Goal: Navigation & Orientation: Find specific page/section

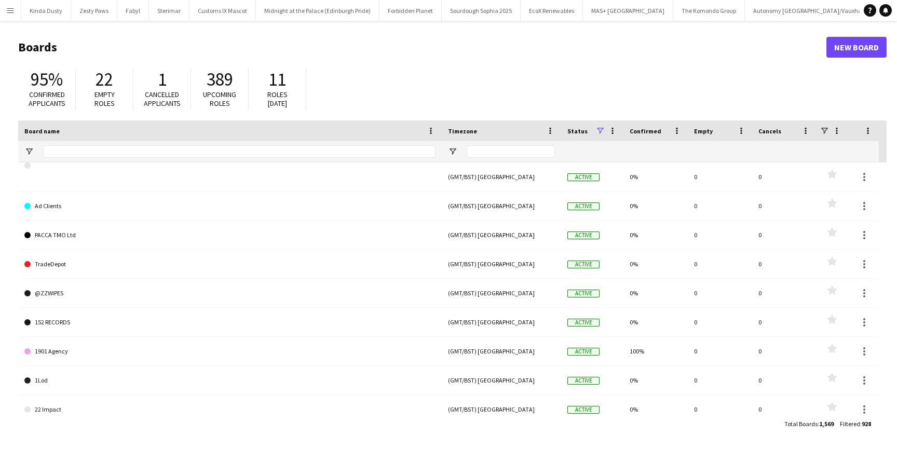
click at [11, 9] on app-icon "Menu" at bounding box center [10, 10] width 8 height 8
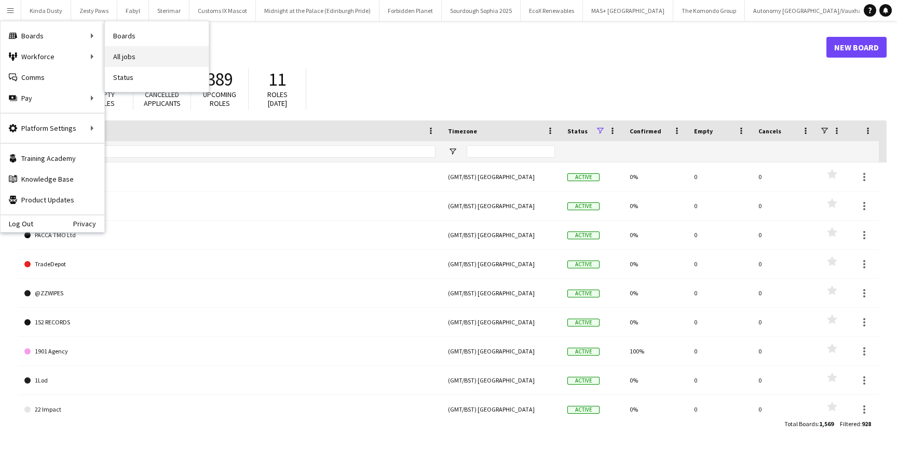
click at [137, 60] on link "All jobs" at bounding box center [157, 56] width 104 height 21
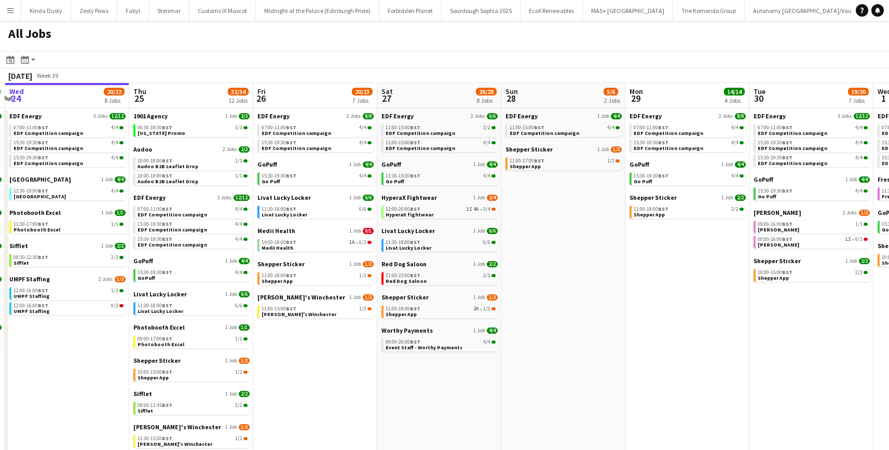
scroll to position [0, 375]
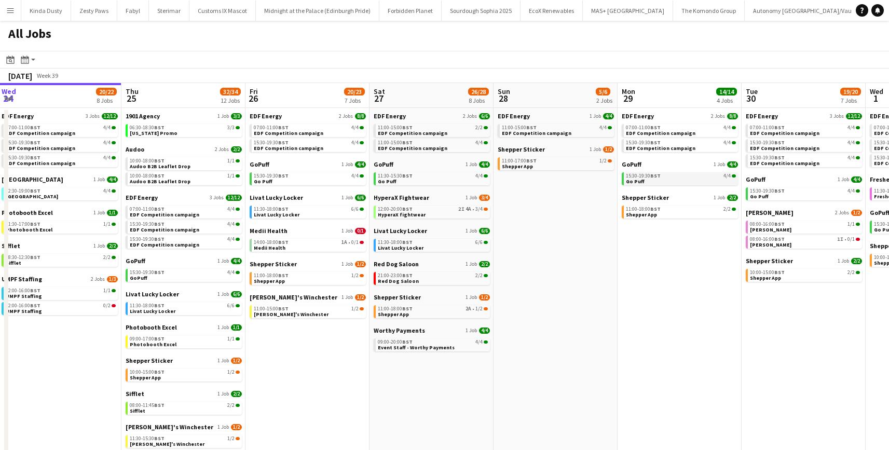
click at [640, 183] on span "Go Puff" at bounding box center [635, 181] width 19 height 7
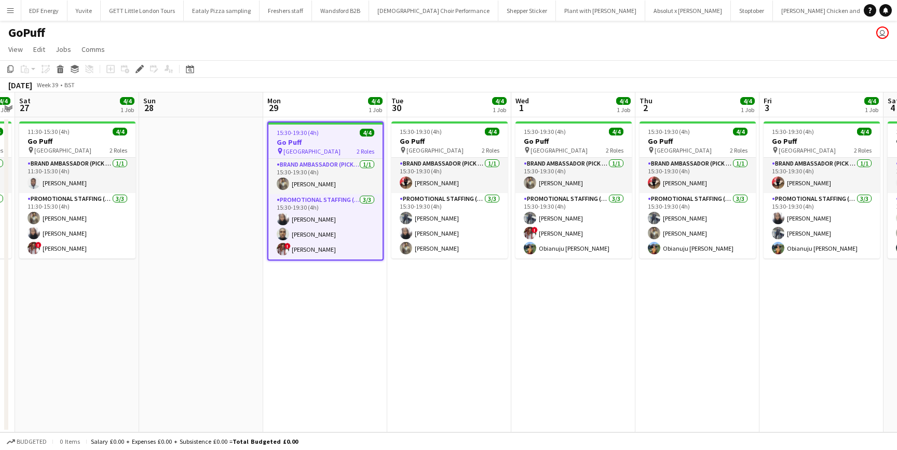
scroll to position [0, 1658]
click at [8, 11] on app-icon "Menu" at bounding box center [10, 10] width 8 height 8
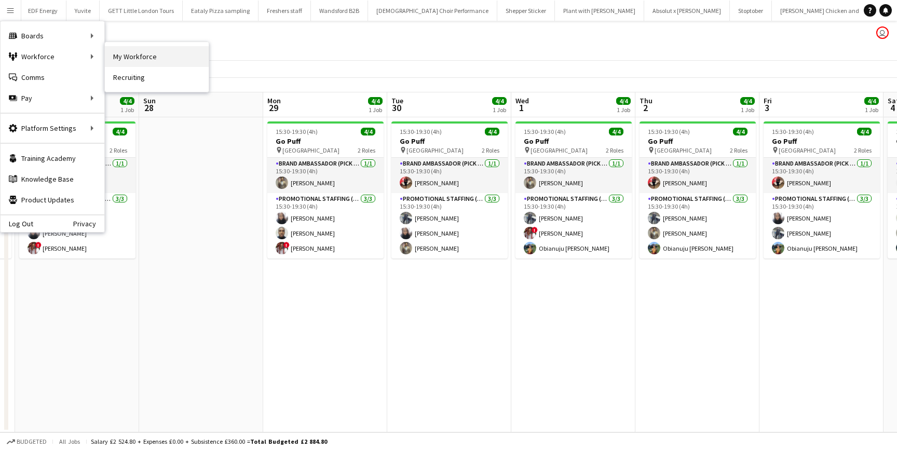
click at [127, 58] on link "My Workforce" at bounding box center [157, 56] width 104 height 21
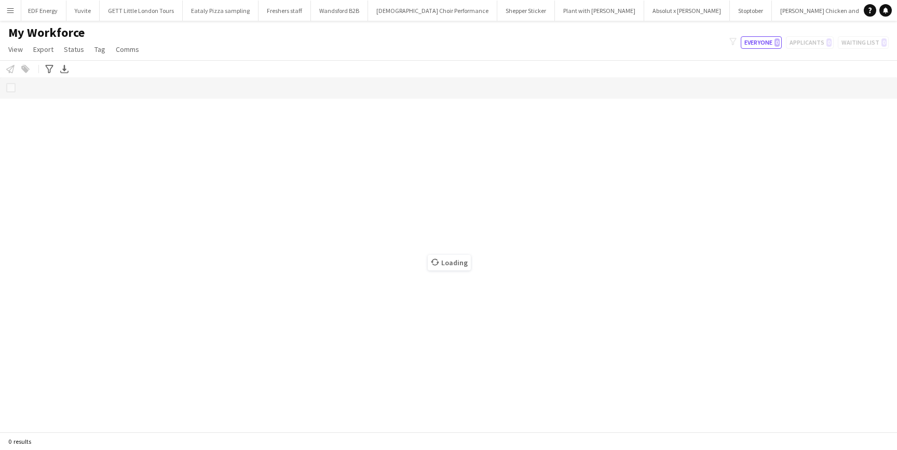
click at [9, 20] on button "Menu" at bounding box center [10, 10] width 21 height 21
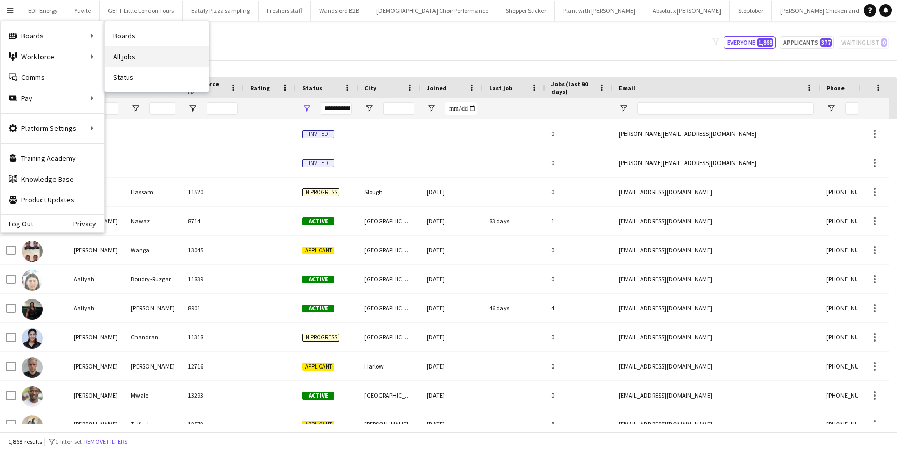
click at [119, 55] on link "All jobs" at bounding box center [157, 56] width 104 height 21
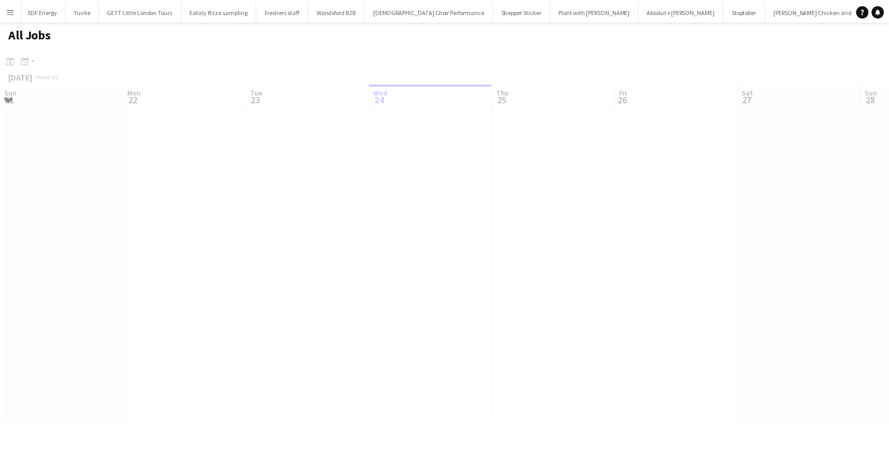
scroll to position [0, 248]
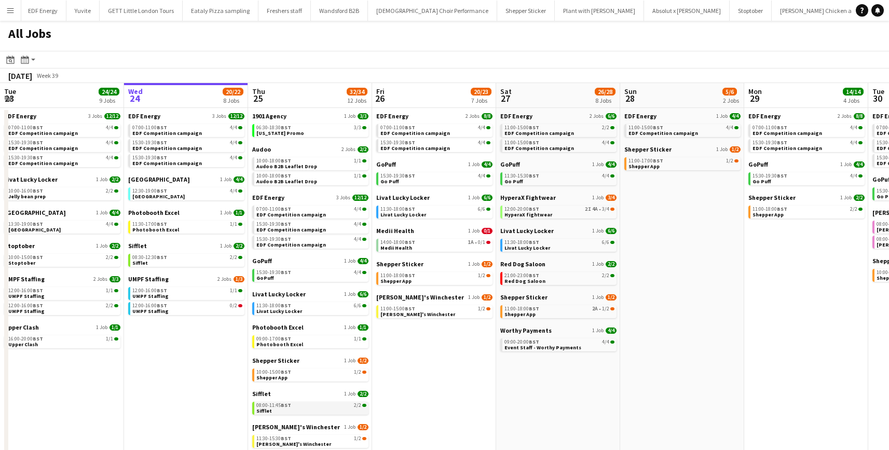
click at [295, 409] on link "08:00-11:45 BST 2/2 Sifflet" at bounding box center [312, 408] width 110 height 12
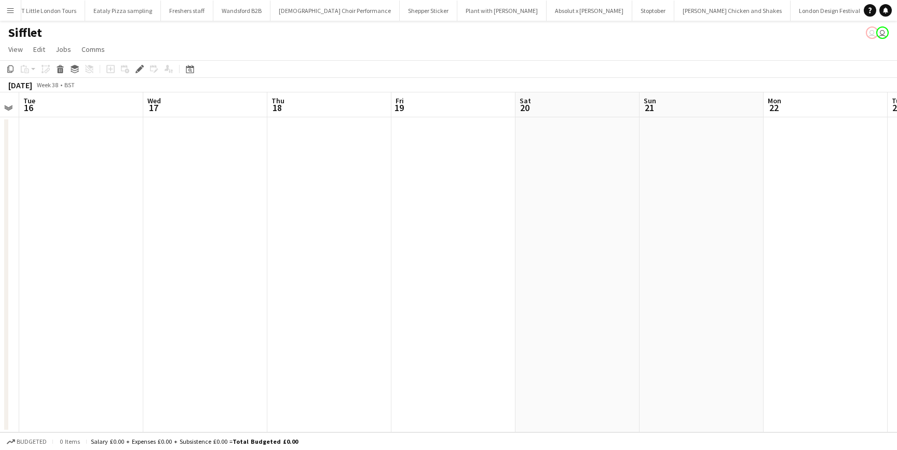
scroll to position [0, 219]
